Goal: Entertainment & Leisure: Browse casually

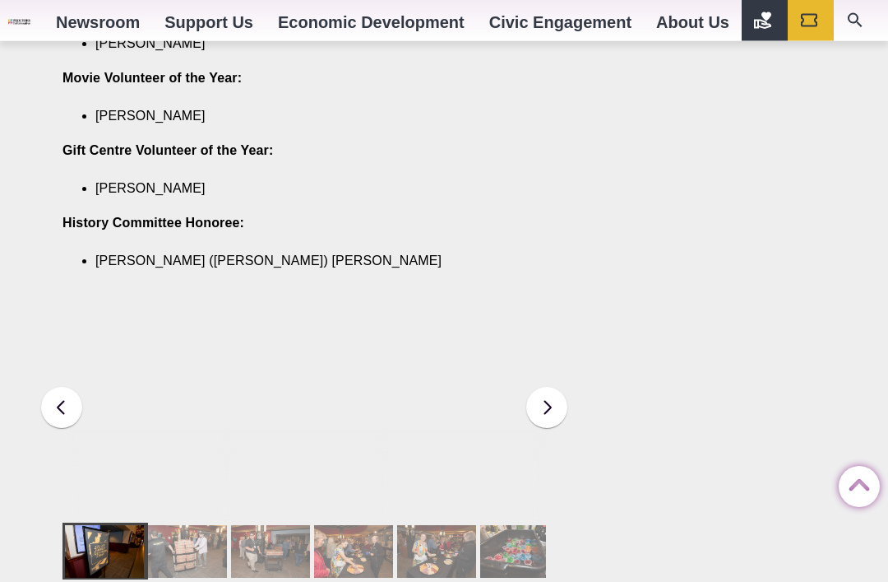
scroll to position [2129, 0]
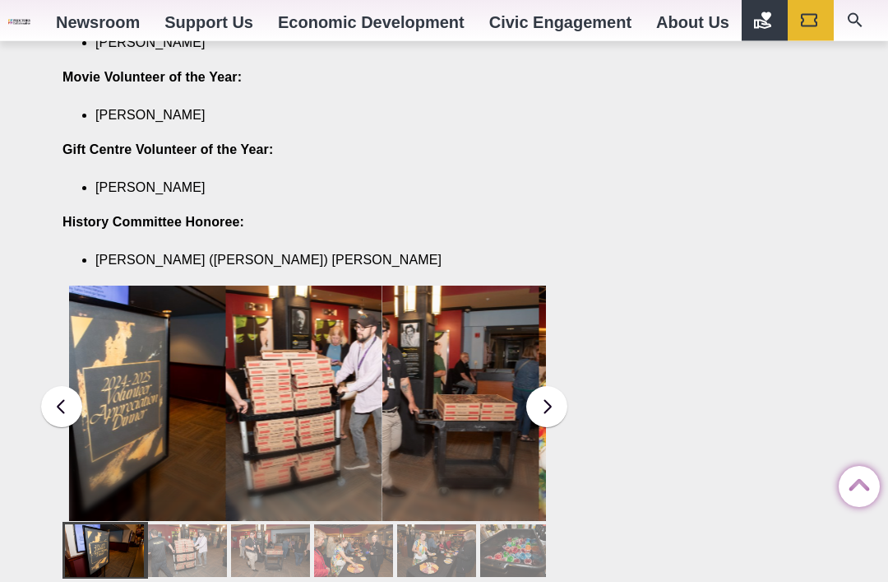
click at [188, 525] on div at bounding box center [187, 551] width 79 height 53
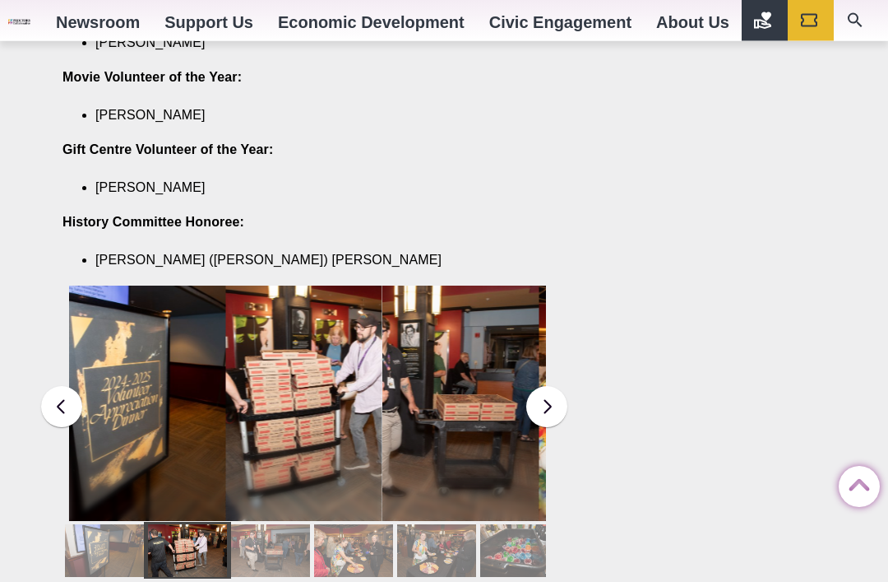
scroll to position [2130, 0]
click at [256, 524] on div at bounding box center [270, 550] width 79 height 53
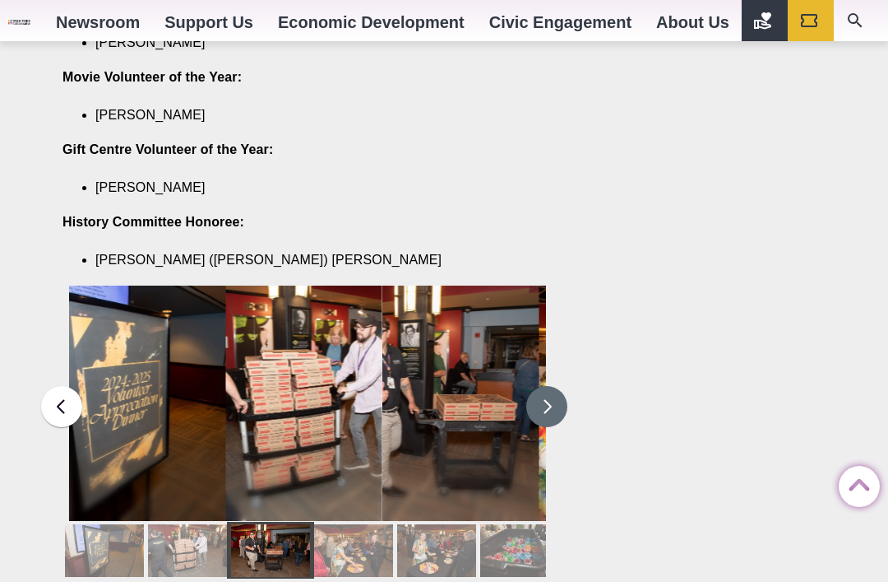
click at [552, 386] on button at bounding box center [546, 406] width 41 height 41
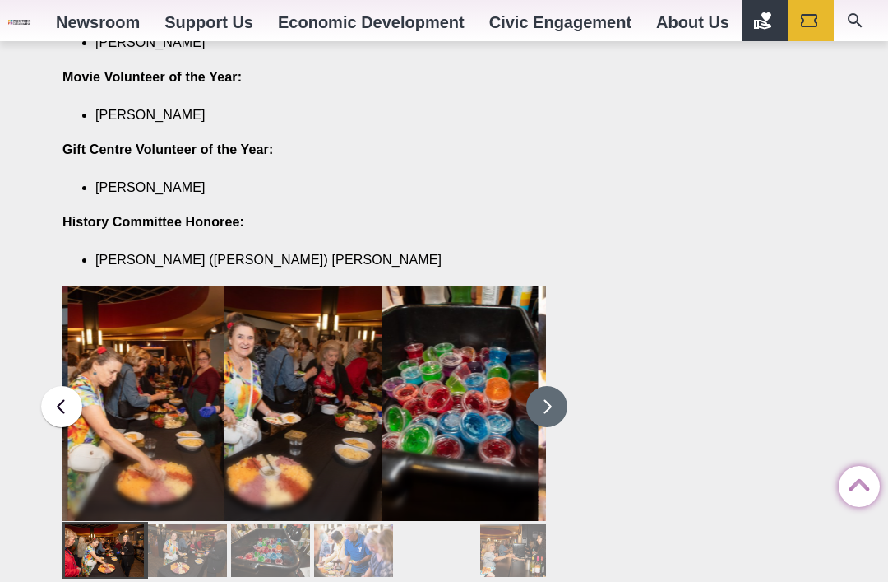
click at [545, 386] on button at bounding box center [546, 406] width 41 height 41
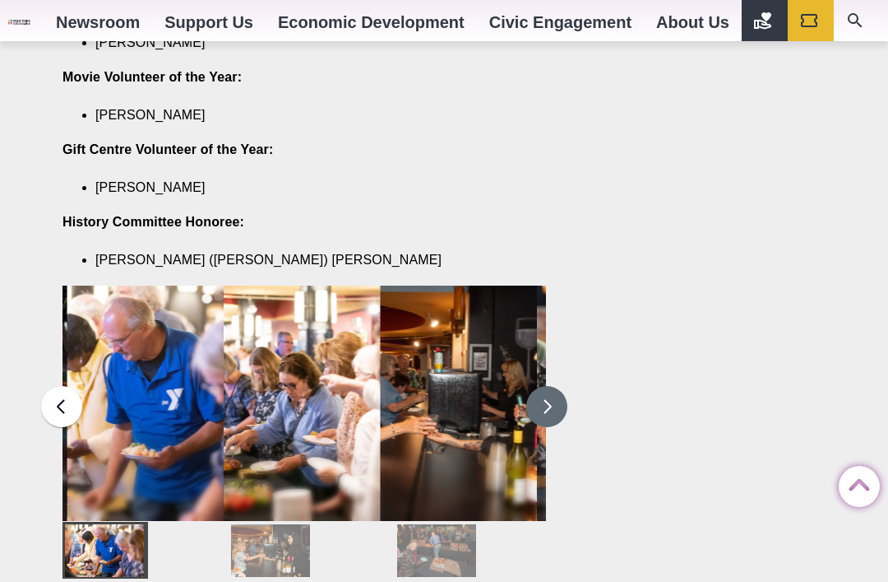
click at [548, 386] on button at bounding box center [546, 406] width 41 height 41
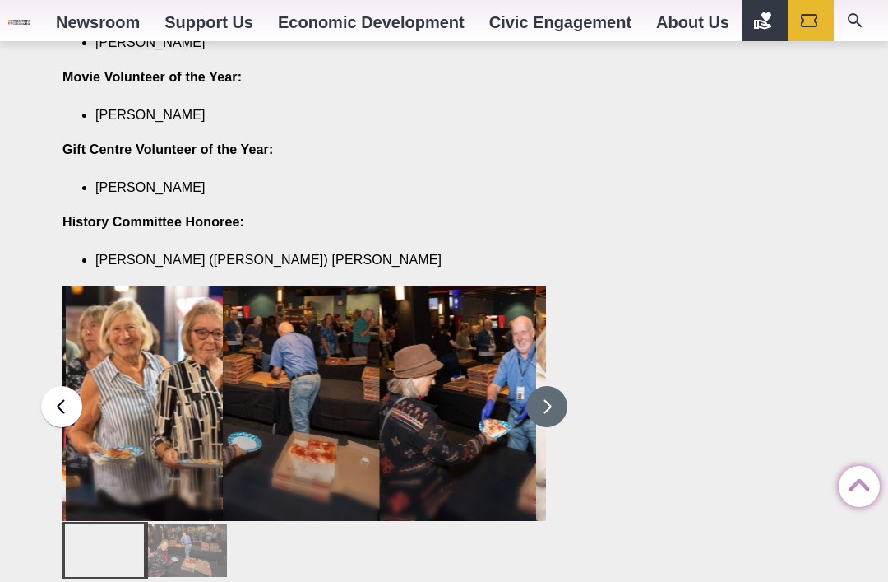
click at [543, 386] on button at bounding box center [546, 406] width 41 height 41
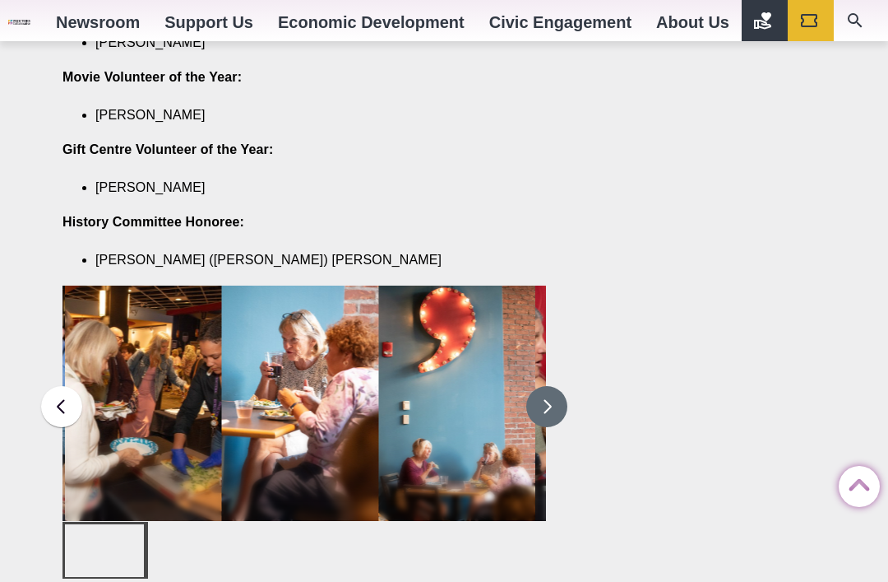
click at [546, 386] on button at bounding box center [546, 406] width 41 height 41
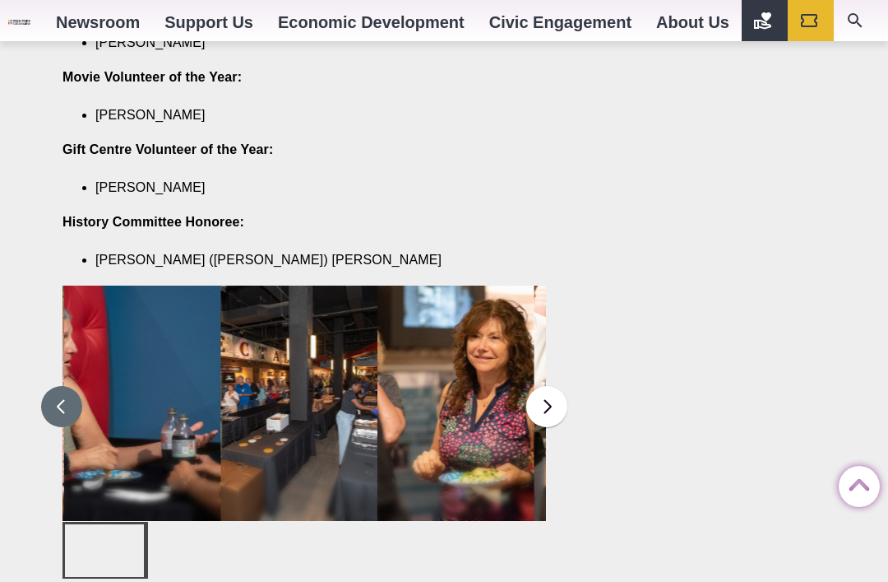
click at [62, 386] on button at bounding box center [61, 406] width 41 height 41
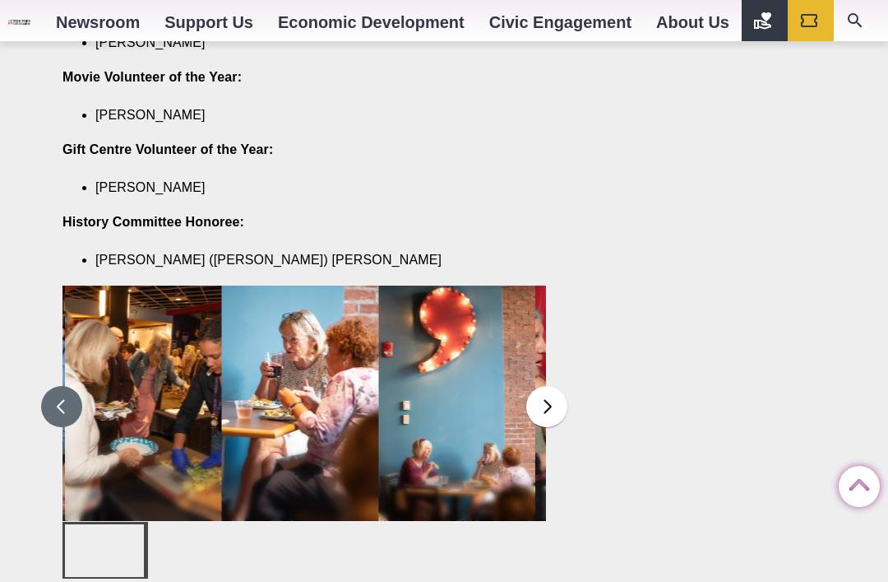
scroll to position [2162, 0]
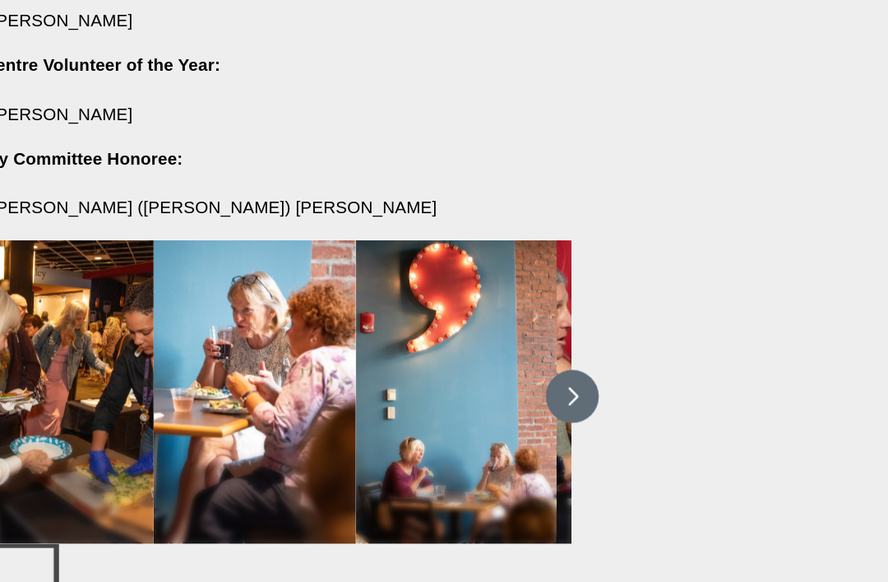
click at [526, 354] on button at bounding box center [546, 374] width 41 height 41
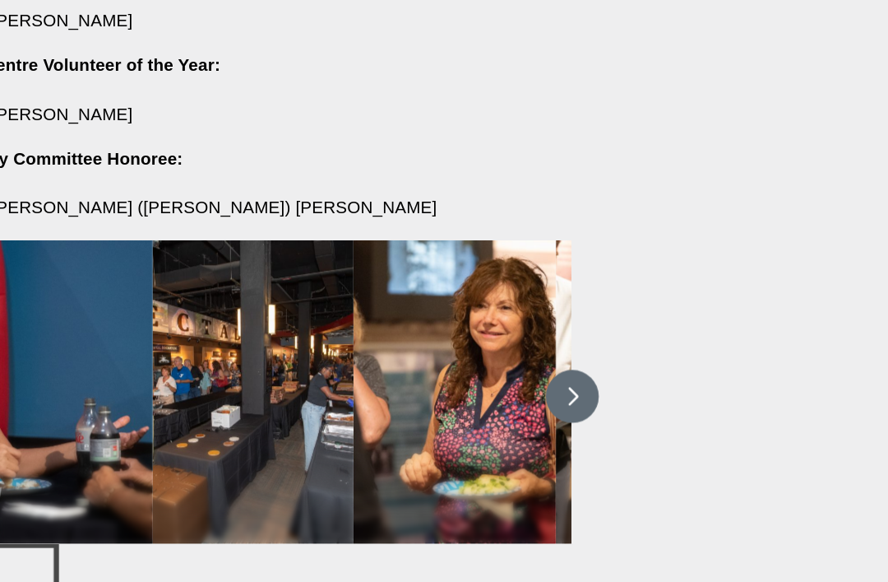
click at [526, 354] on button at bounding box center [546, 374] width 41 height 41
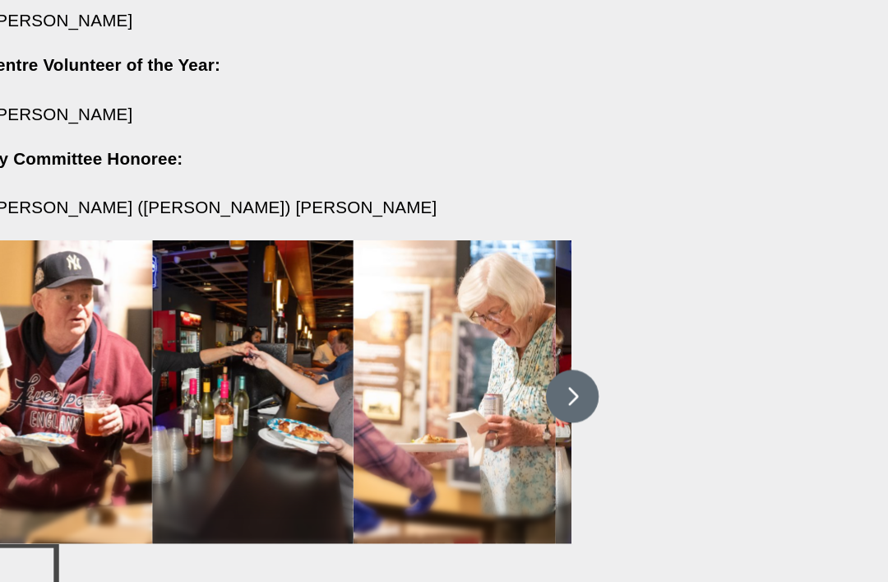
click at [526, 354] on button at bounding box center [546, 374] width 41 height 41
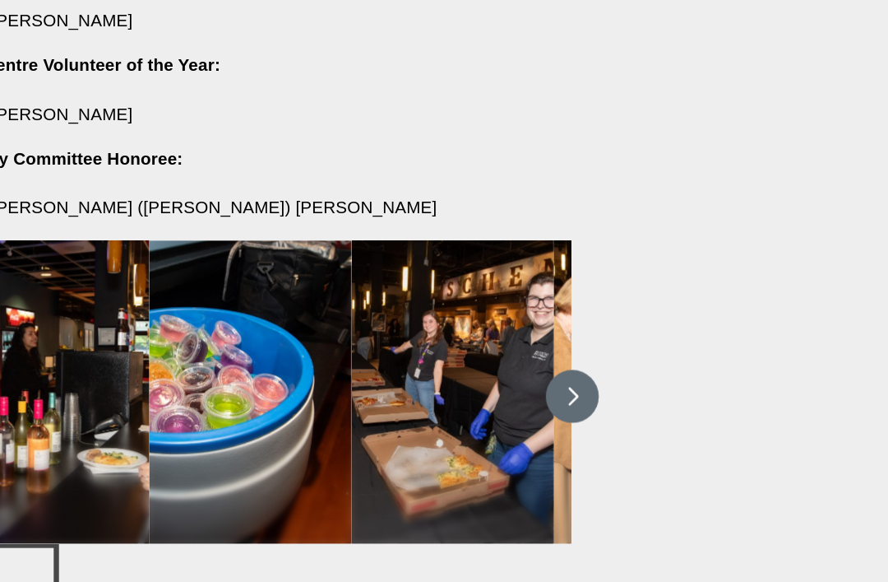
click at [526, 354] on button at bounding box center [546, 374] width 41 height 41
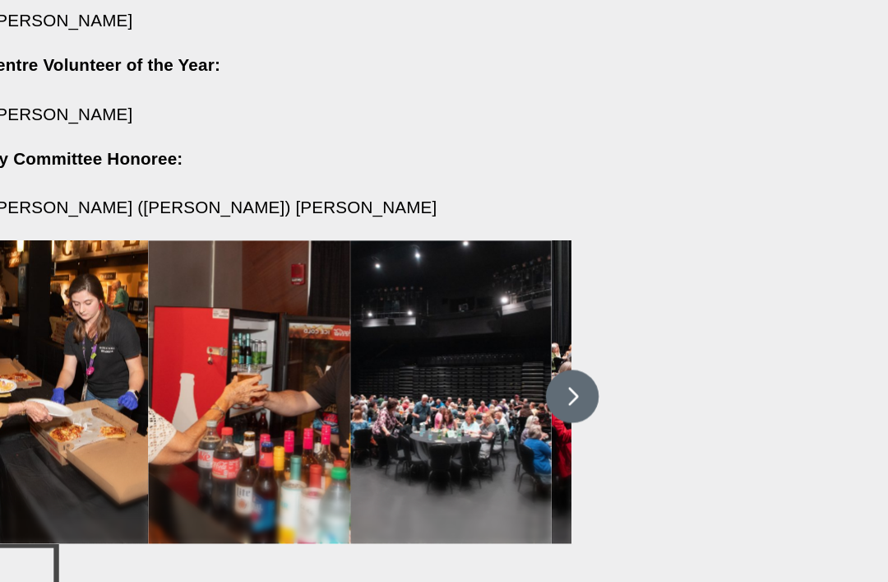
click at [526, 354] on button at bounding box center [546, 374] width 41 height 41
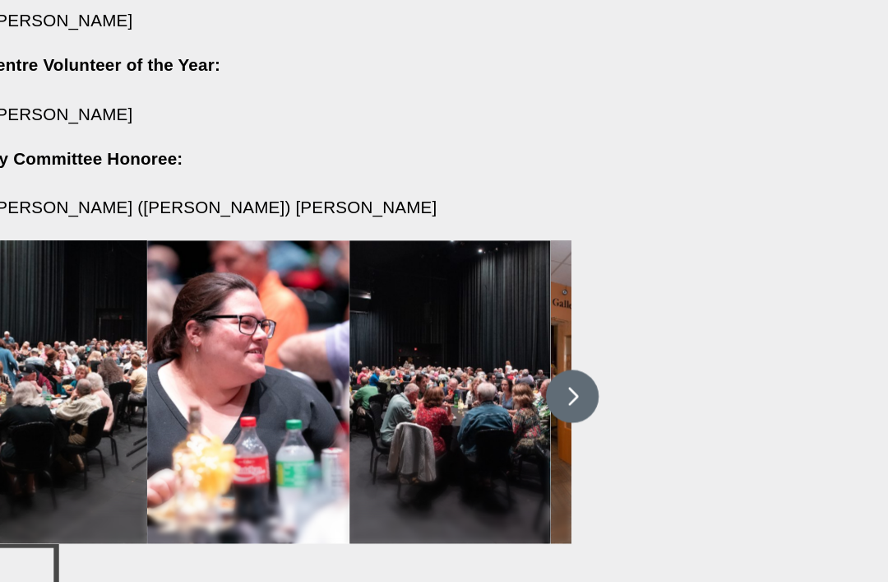
click at [526, 354] on button at bounding box center [546, 374] width 41 height 41
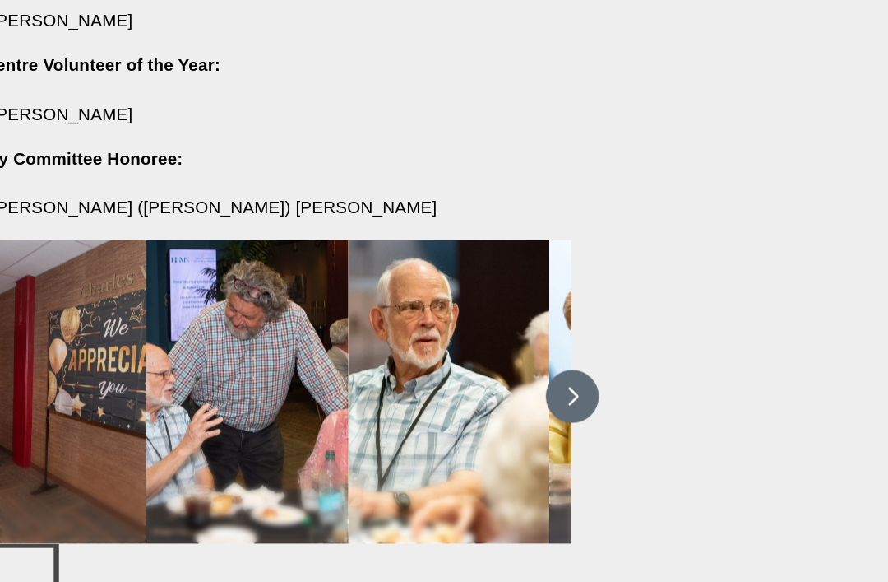
click at [526, 354] on button at bounding box center [546, 374] width 41 height 41
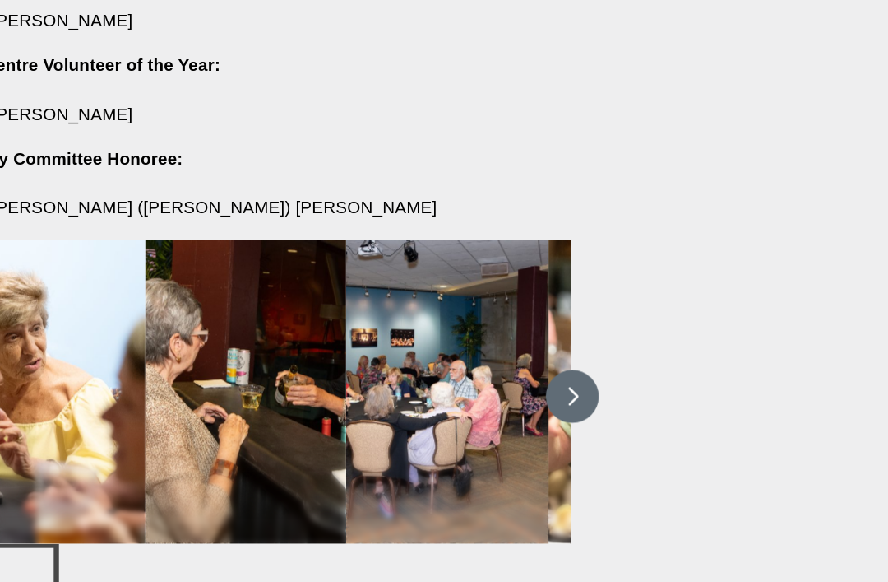
click at [526, 354] on button at bounding box center [546, 374] width 41 height 41
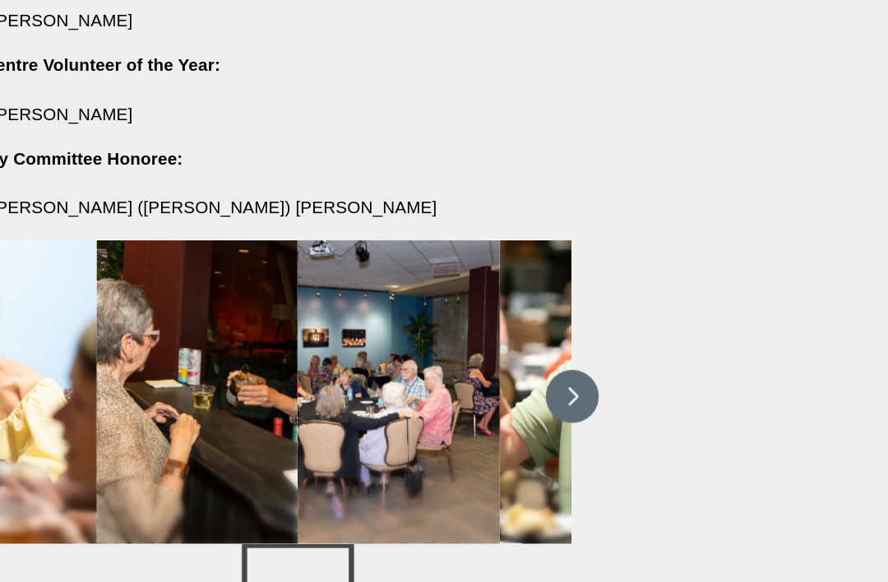
click at [526, 354] on button at bounding box center [546, 374] width 41 height 41
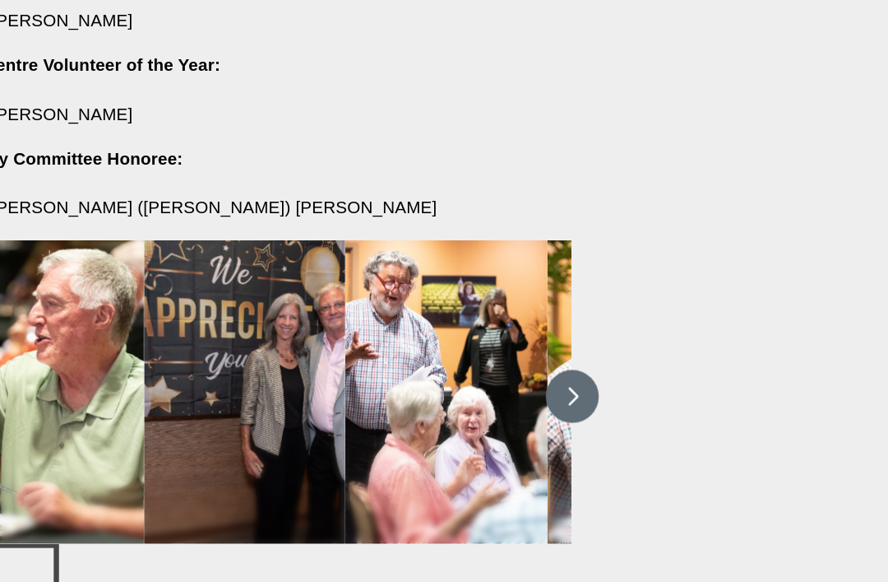
click at [526, 354] on button at bounding box center [546, 374] width 41 height 41
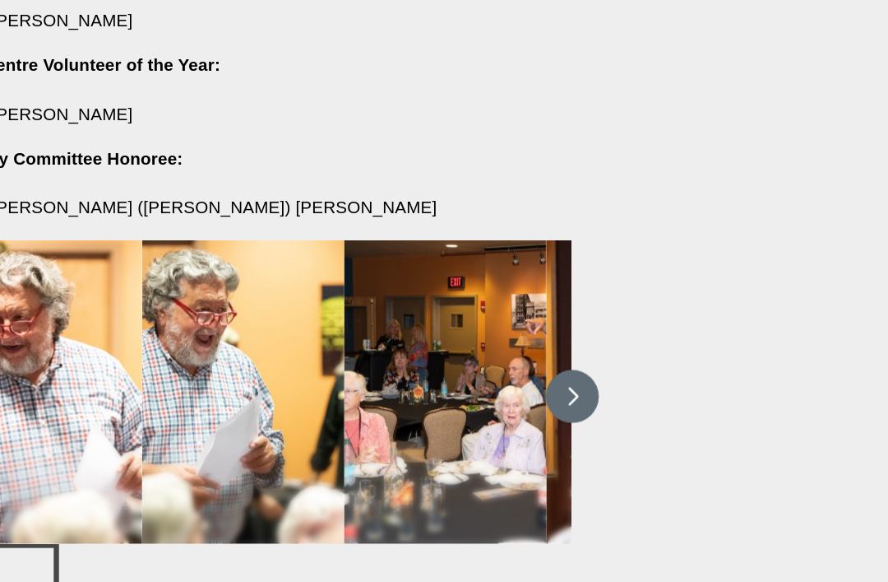
click at [526, 354] on button at bounding box center [546, 374] width 41 height 41
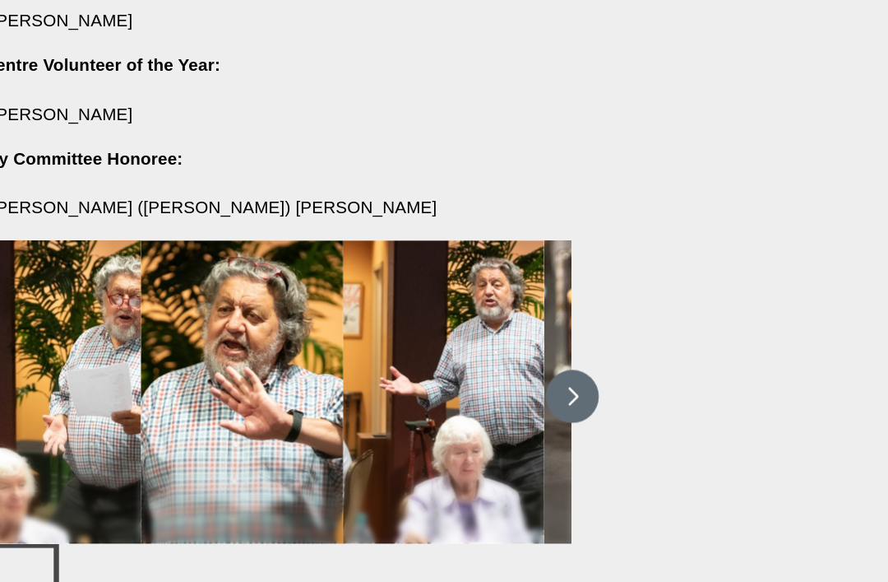
click at [526, 354] on button at bounding box center [546, 374] width 41 height 41
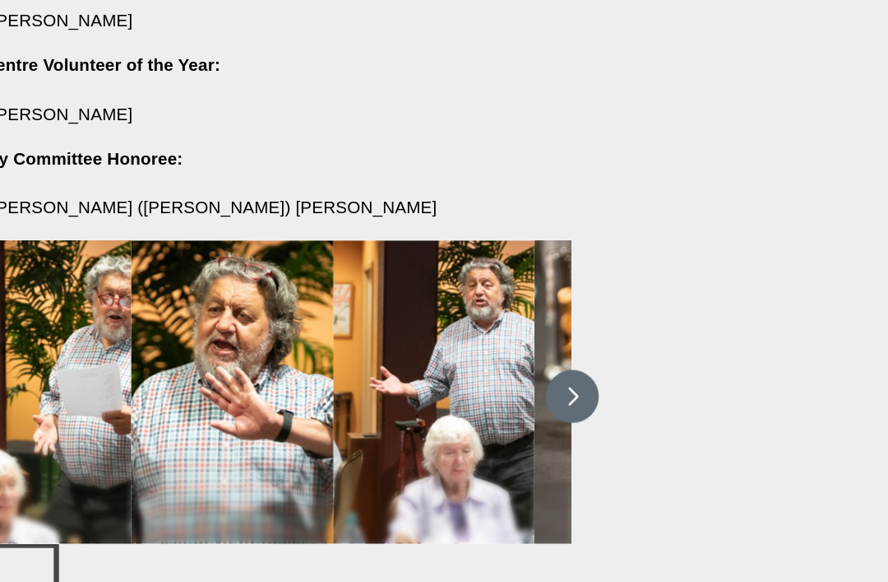
click at [526, 354] on button at bounding box center [546, 374] width 41 height 41
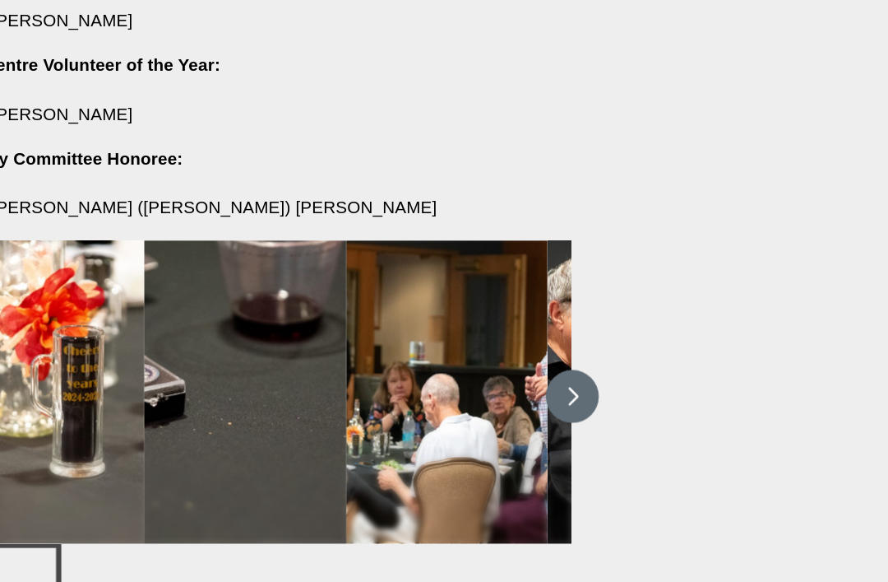
click at [526, 354] on button at bounding box center [546, 374] width 41 height 41
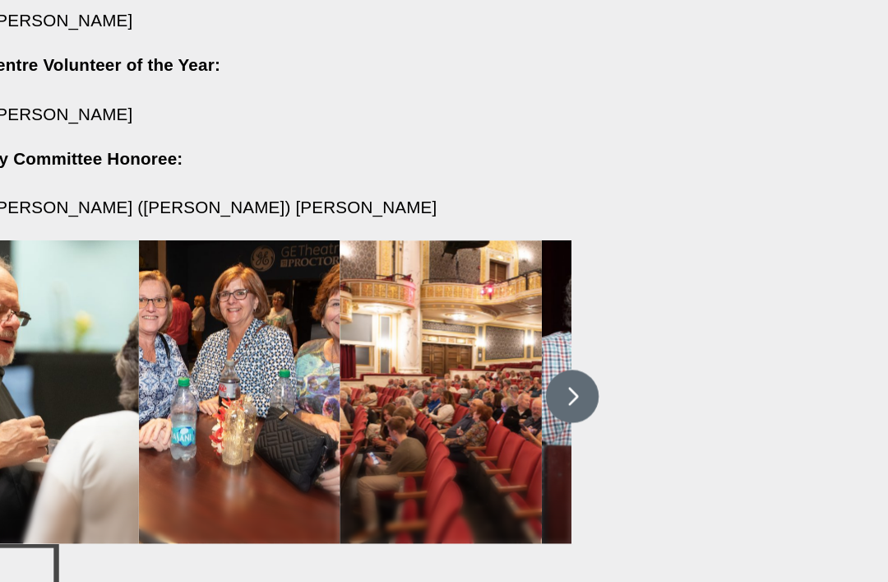
click at [526, 354] on button at bounding box center [546, 374] width 41 height 41
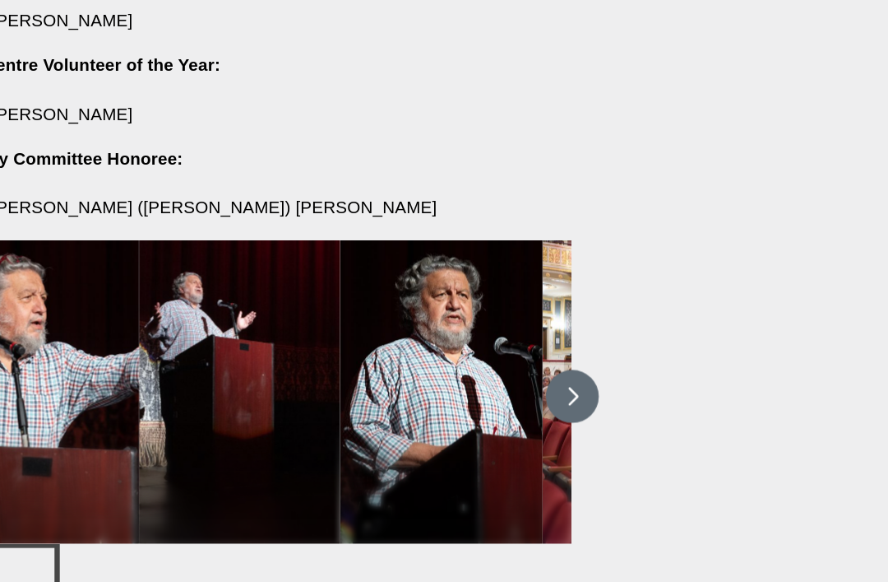
click at [526, 354] on button at bounding box center [546, 374] width 41 height 41
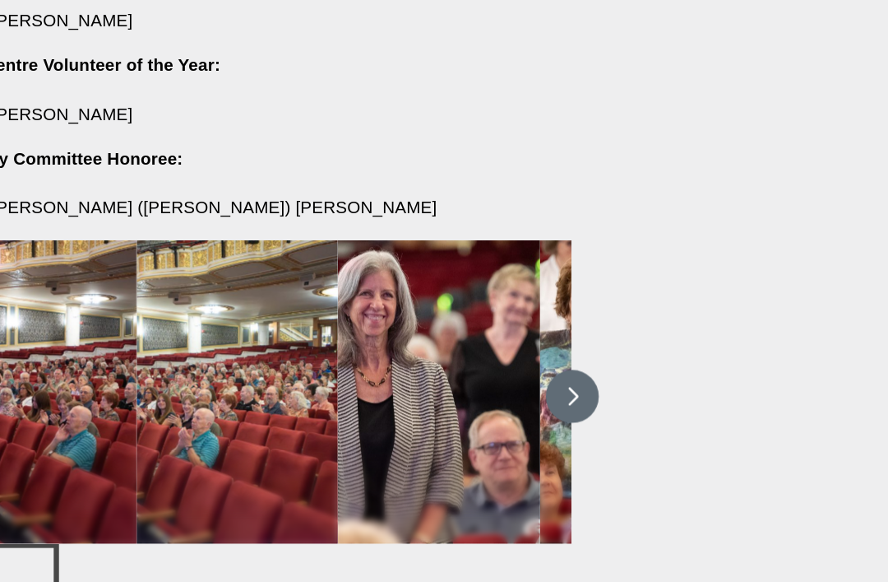
click at [526, 354] on button at bounding box center [546, 374] width 41 height 41
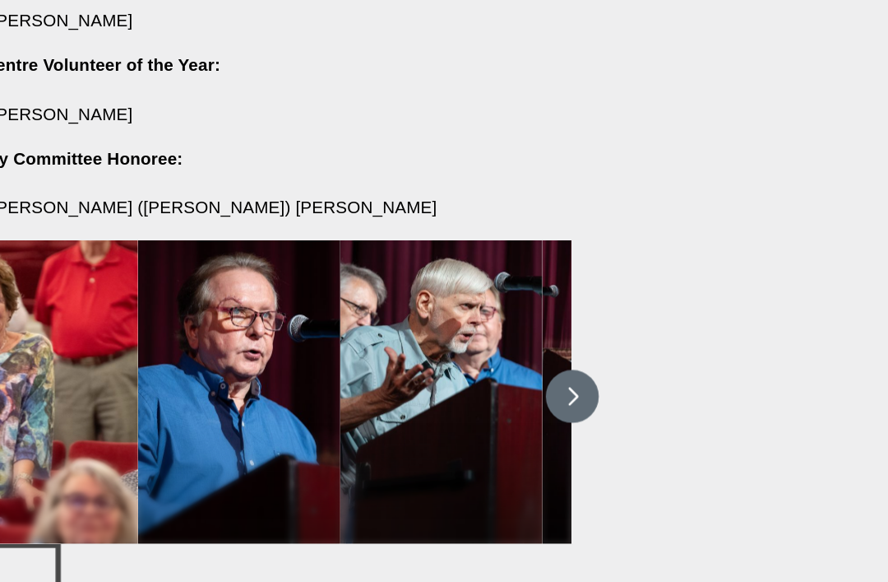
click at [526, 354] on button at bounding box center [546, 374] width 41 height 41
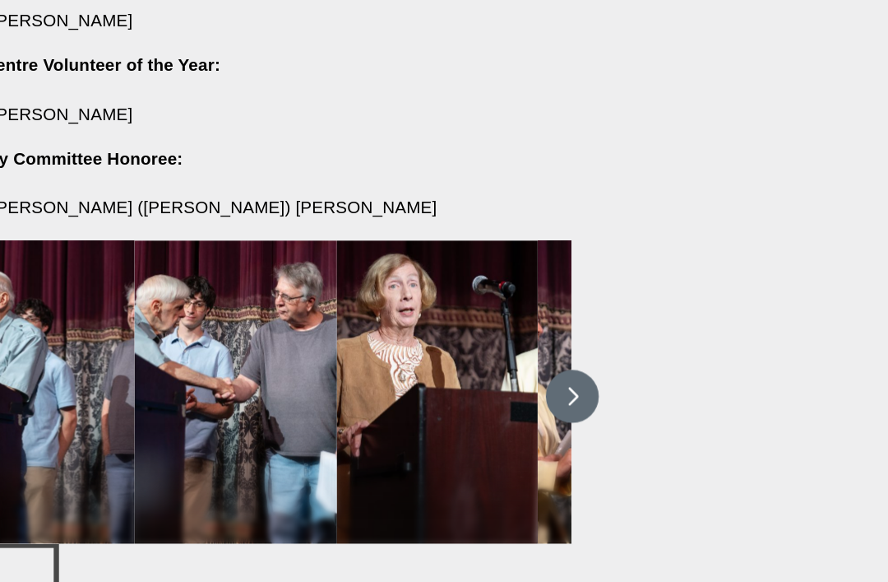
click at [526, 354] on button at bounding box center [546, 374] width 41 height 41
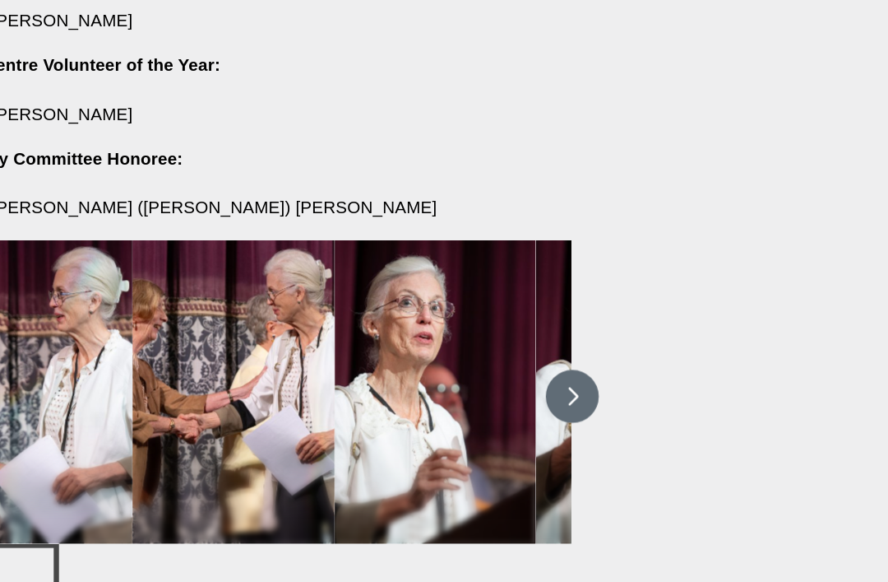
click at [526, 354] on button at bounding box center [546, 374] width 41 height 41
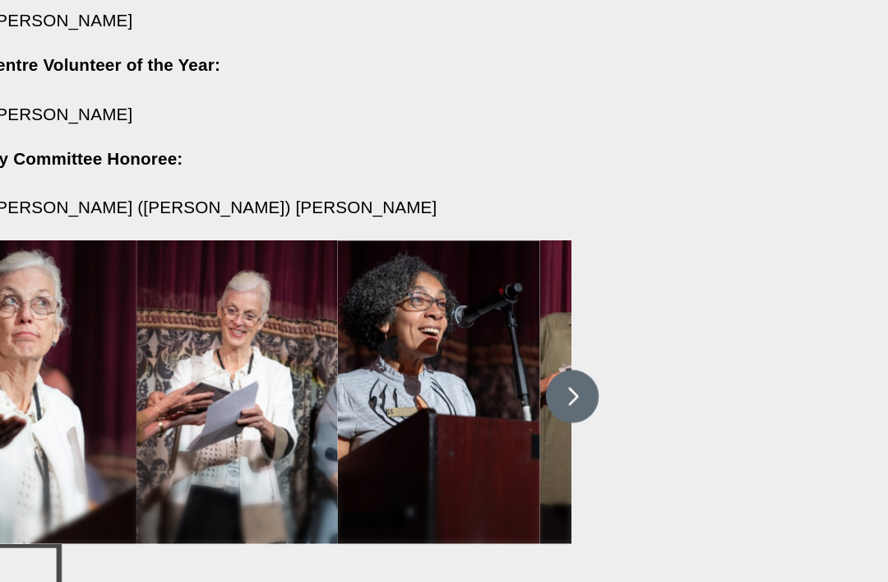
click at [526, 354] on button at bounding box center [546, 374] width 41 height 41
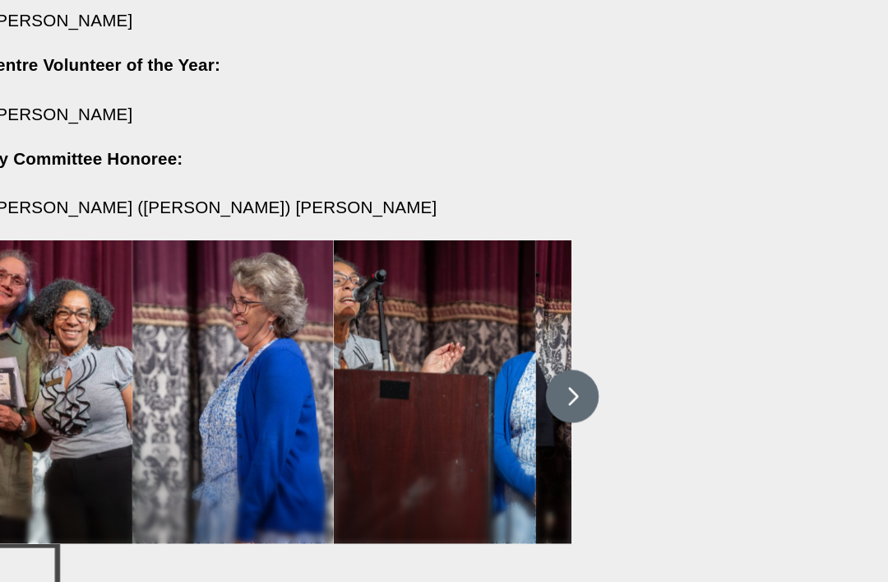
click at [526, 354] on button at bounding box center [546, 374] width 41 height 41
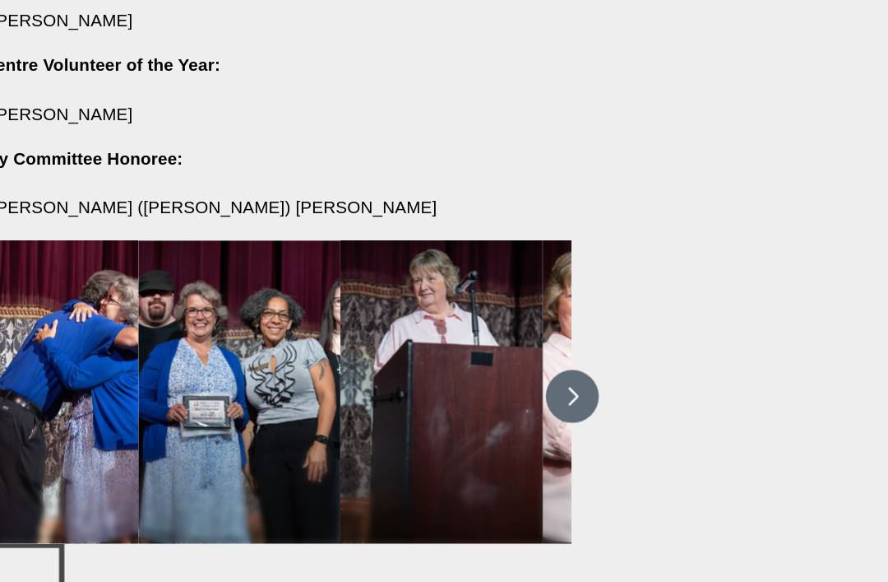
click at [526, 354] on button at bounding box center [546, 374] width 41 height 41
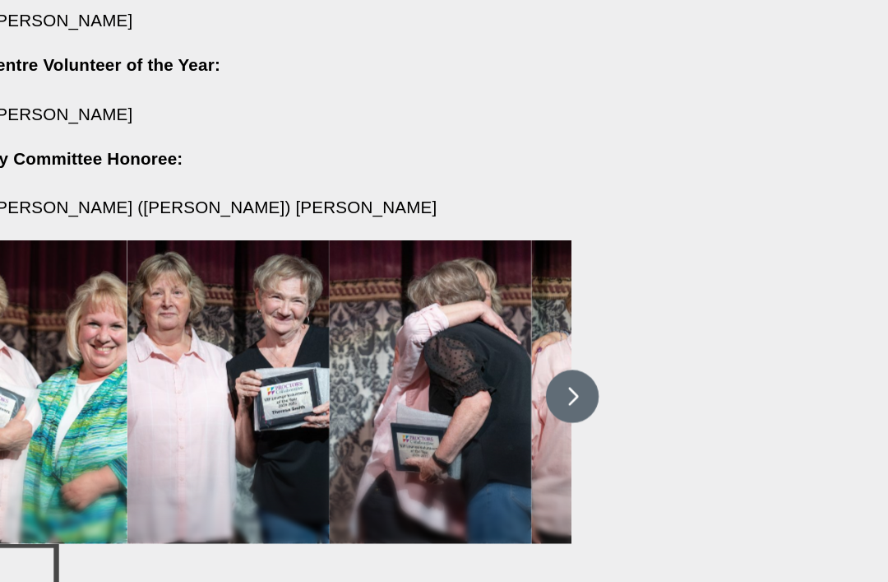
click at [526, 354] on button at bounding box center [546, 374] width 41 height 41
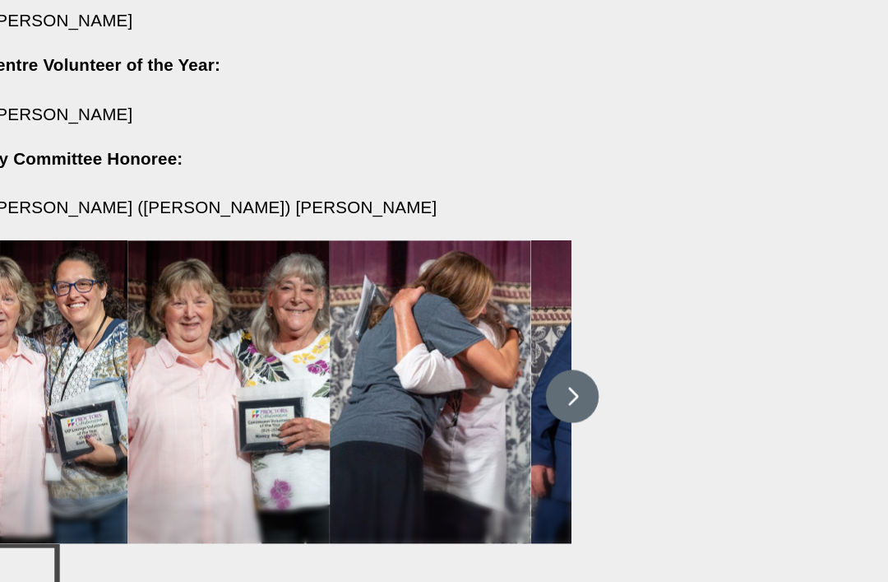
click at [526, 354] on button at bounding box center [546, 374] width 41 height 41
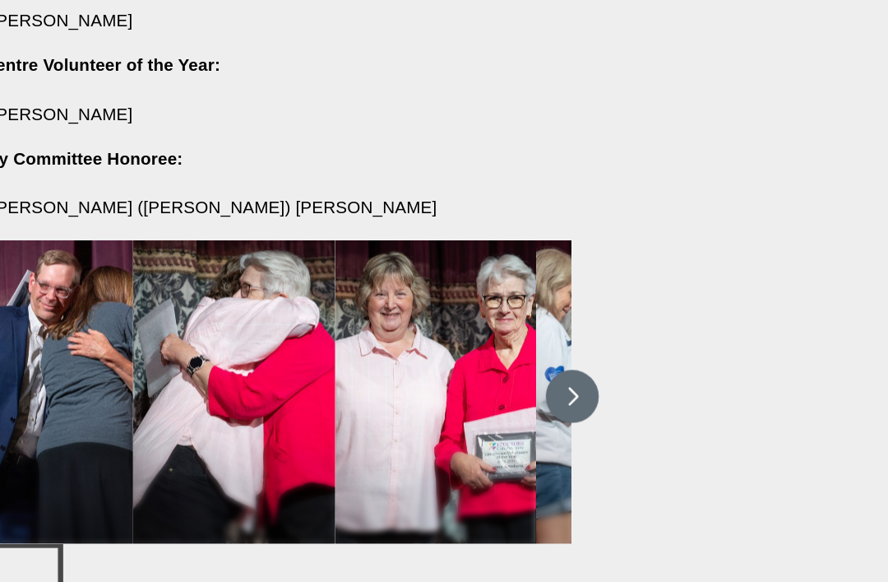
click at [526, 354] on button at bounding box center [546, 374] width 41 height 41
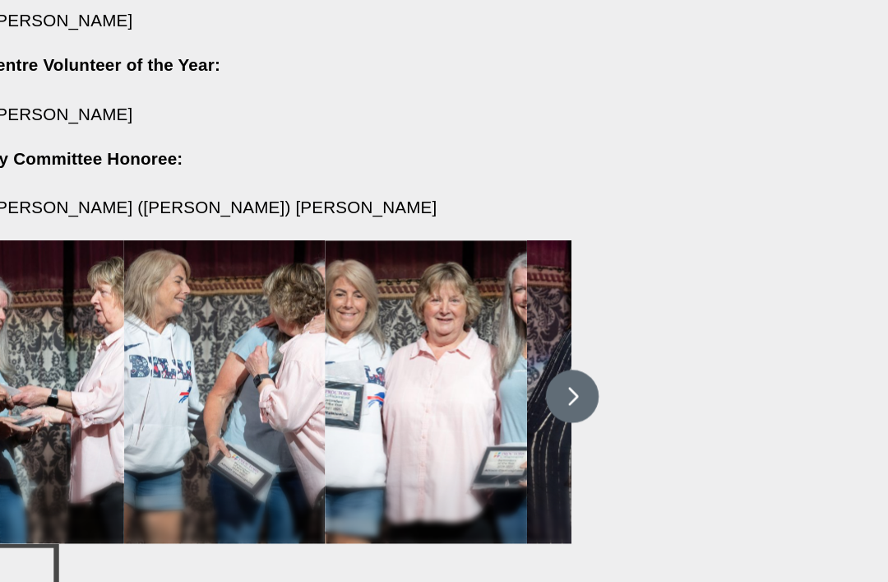
click at [526, 354] on button at bounding box center [546, 374] width 41 height 41
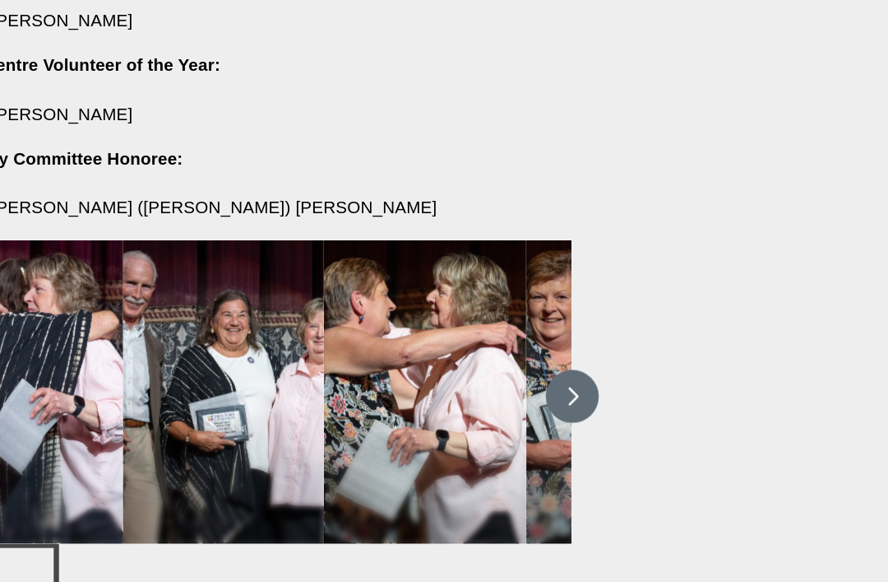
click at [526, 354] on button at bounding box center [546, 374] width 41 height 41
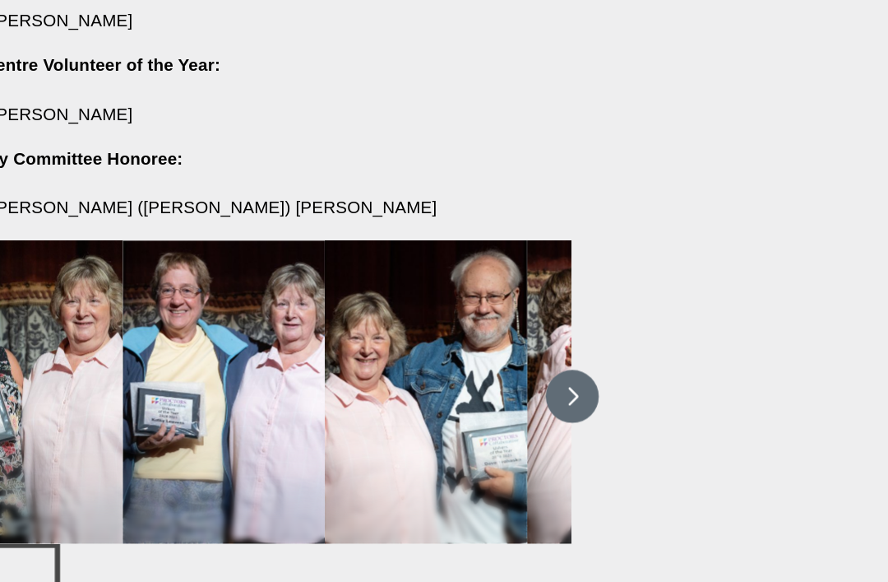
click at [526, 354] on button at bounding box center [546, 374] width 41 height 41
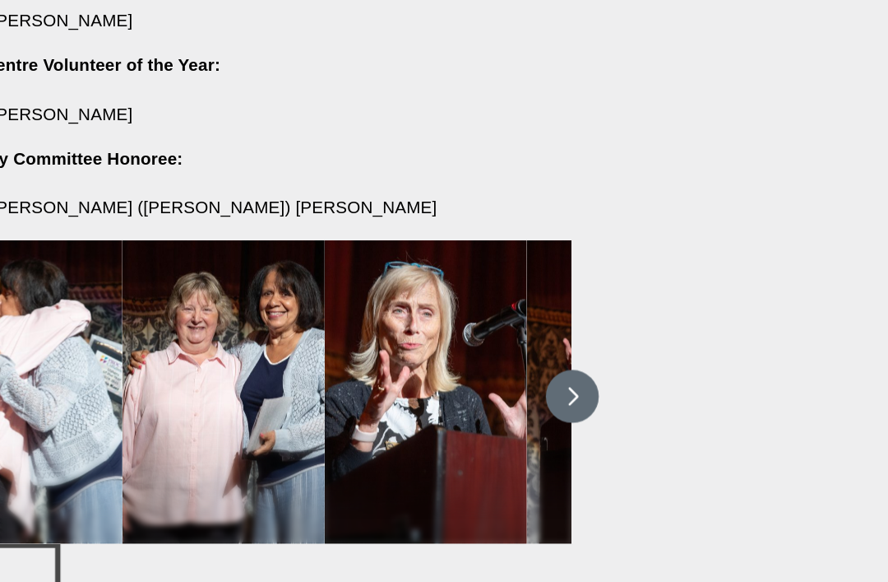
click at [526, 354] on button at bounding box center [546, 374] width 41 height 41
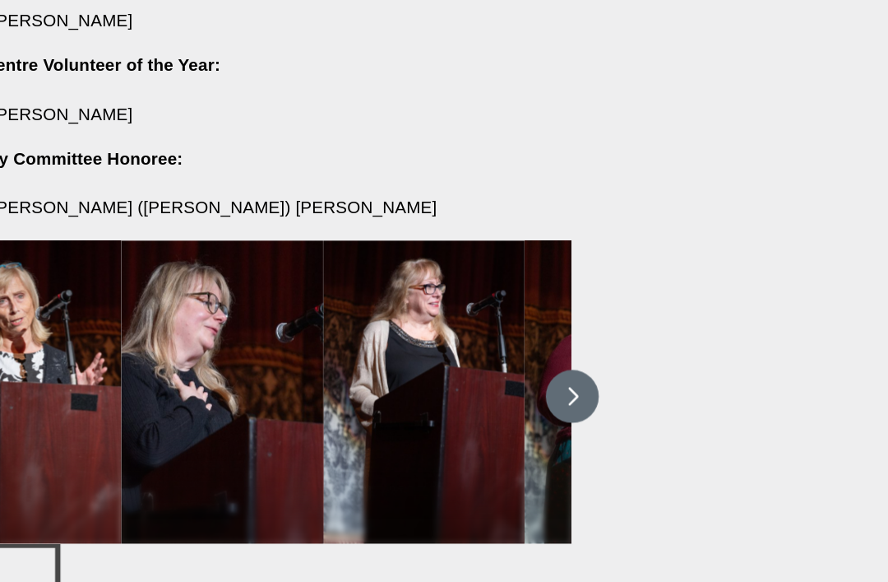
click at [526, 354] on button at bounding box center [546, 374] width 41 height 41
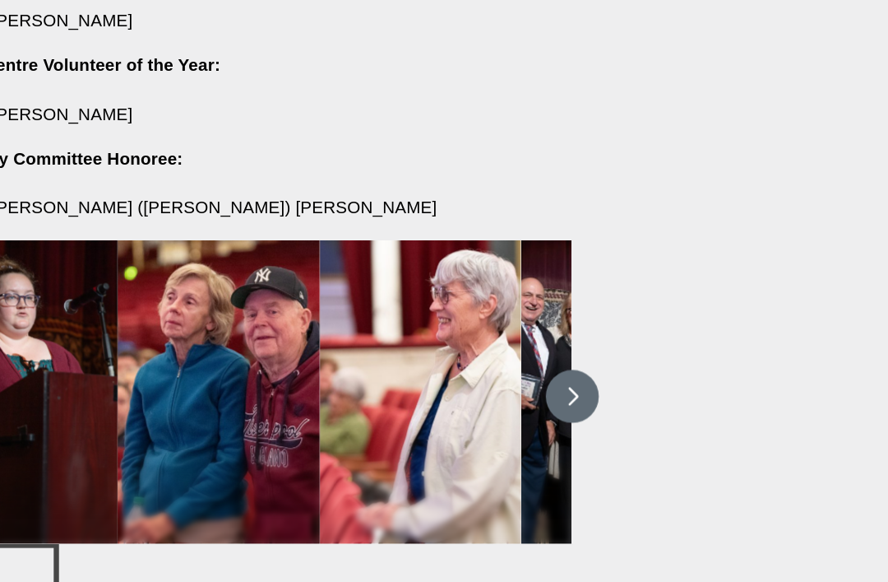
click at [526, 354] on button at bounding box center [546, 374] width 41 height 41
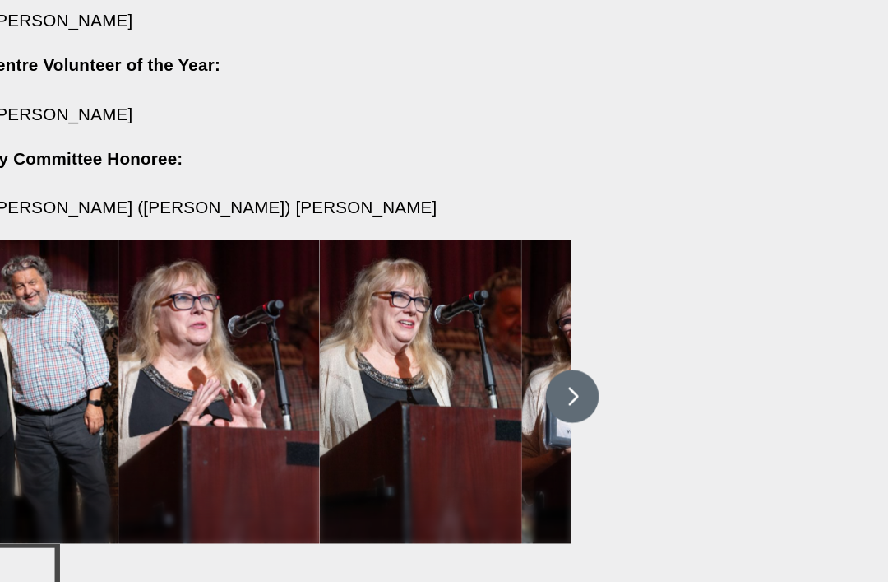
click at [526, 354] on button at bounding box center [546, 374] width 41 height 41
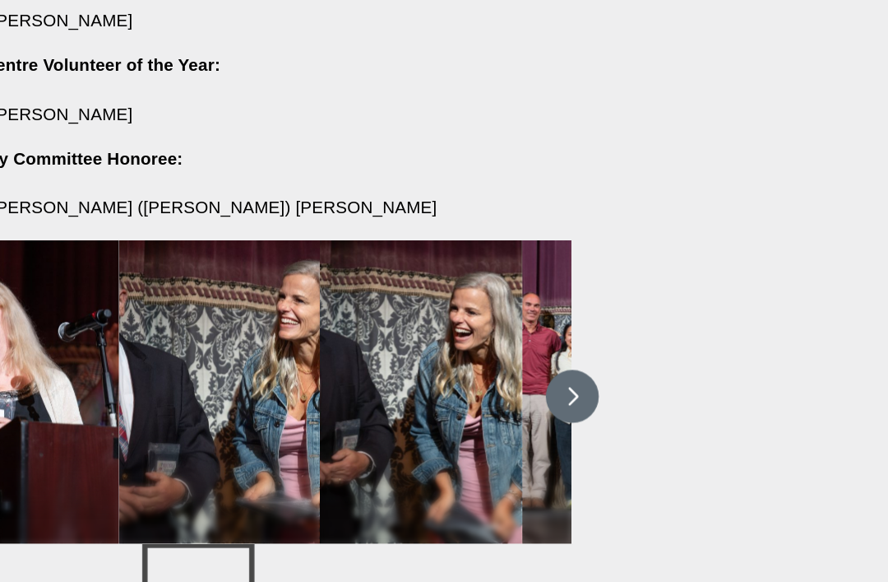
click at [526, 354] on button at bounding box center [546, 374] width 41 height 41
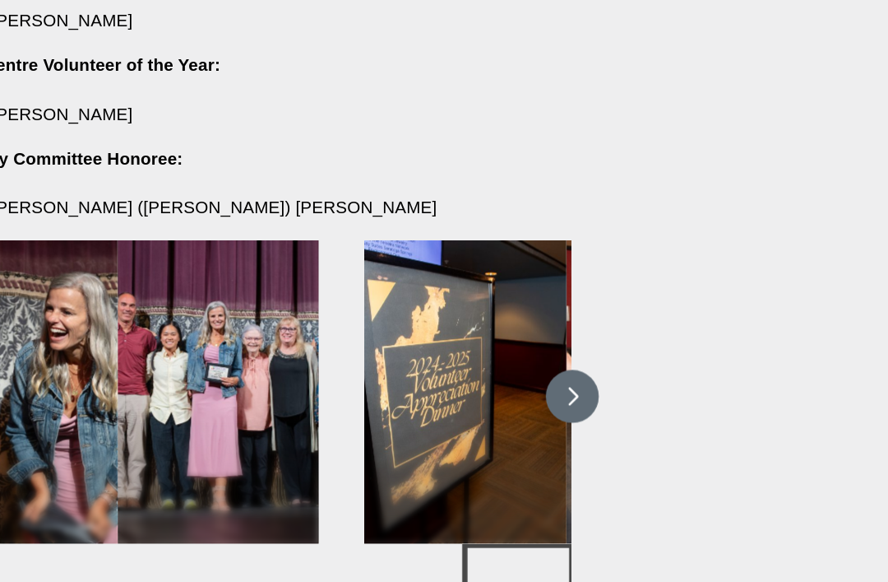
click at [526, 354] on button at bounding box center [546, 374] width 41 height 41
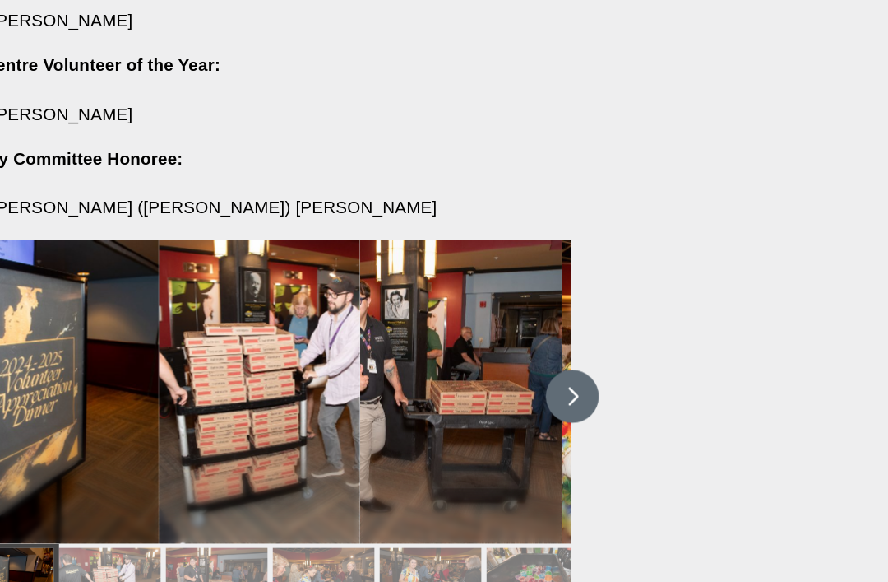
scroll to position [2227, 0]
